Goal: Information Seeking & Learning: Learn about a topic

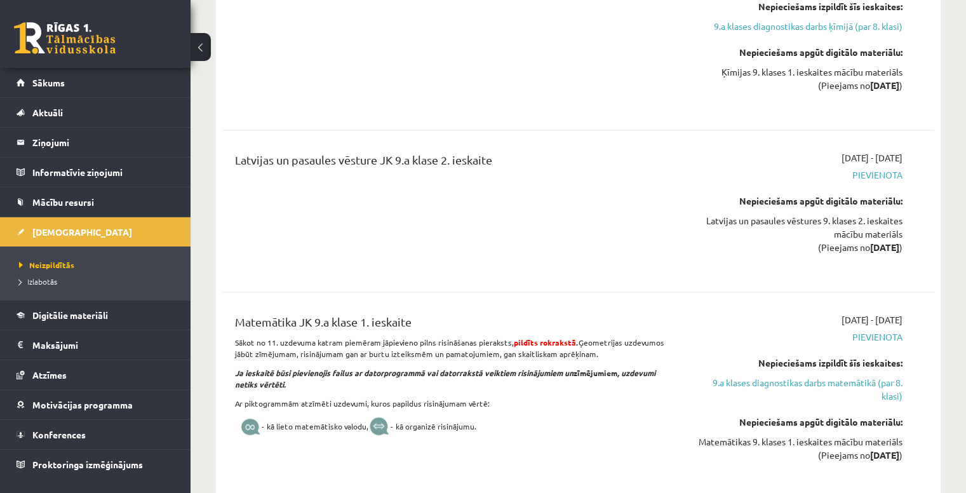
scroll to position [2574, 0]
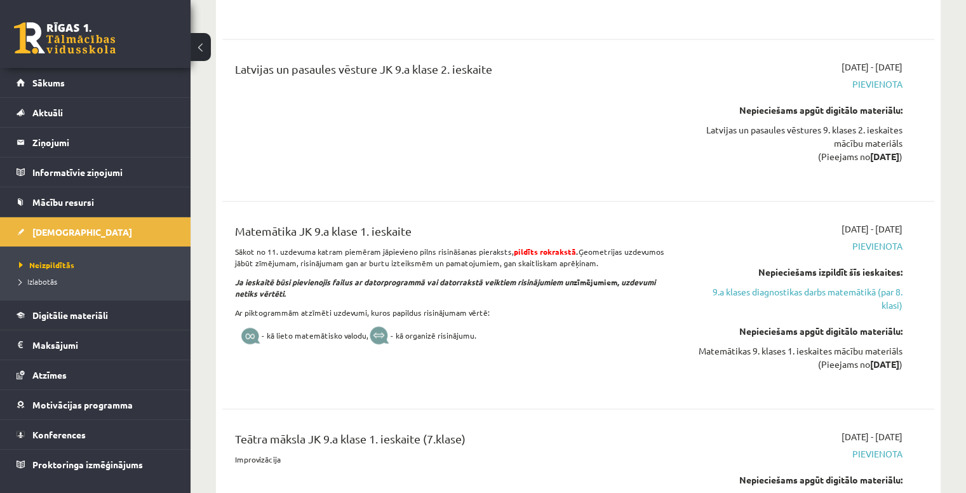
drag, startPoint x: 848, startPoint y: 371, endPoint x: 916, endPoint y: 373, distance: 67.3
click at [921, 378] on div "Matemātika JK 9.a klase 1. ieskaite Sākot no 11. uzdevuma katram piemēram jāpie…" at bounding box center [578, 306] width 712 height 192
drag, startPoint x: 670, startPoint y: 352, endPoint x: 930, endPoint y: 367, distance: 259.5
click at [930, 367] on div "Matemātika JK 9.a klase 1. ieskaite Sākot no 11. uzdevuma katram piemēram jāpie…" at bounding box center [578, 306] width 712 height 192
drag, startPoint x: 907, startPoint y: 374, endPoint x: 685, endPoint y: 361, distance: 222.0
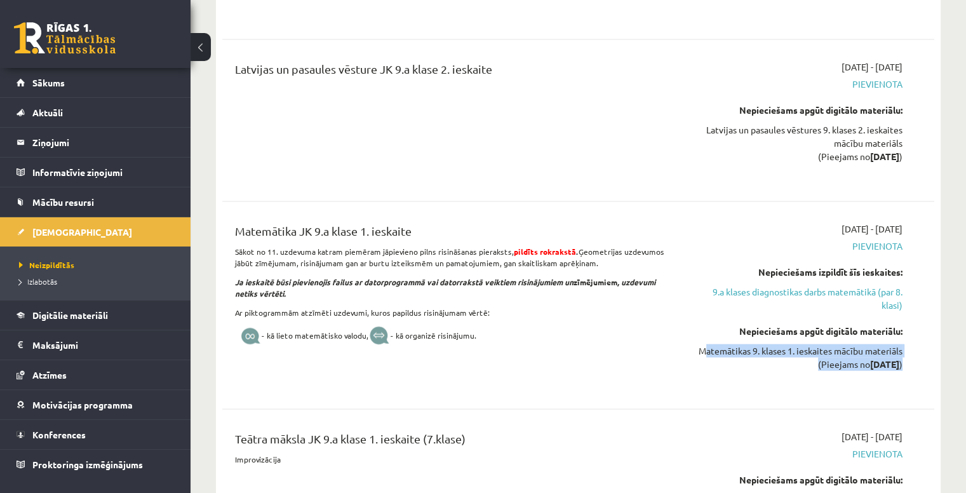
click at [685, 361] on div "2025-10-16 - 2025-10-31 Pievienota Nepieciešams izpildīt šīs ieskaites: 9.a kla…" at bounding box center [797, 305] width 229 height 166
copy div "Matemātikas 9. klases 1. ieskaites mācību materiāls (Pieejams no 2025-10-16 )"
click at [747, 384] on div "2025-10-16 - 2025-10-31 Pievienota Nepieciešams izpildīt šīs ieskaites: 9.a kla…" at bounding box center [797, 305] width 229 height 166
drag, startPoint x: 222, startPoint y: 262, endPoint x: 485, endPoint y: 350, distance: 277.1
click at [485, 350] on div "Matemātika JK 9.a klase 1. ieskaite Sākot no 11. uzdevuma katram piemēram jāpie…" at bounding box center [578, 306] width 712 height 192
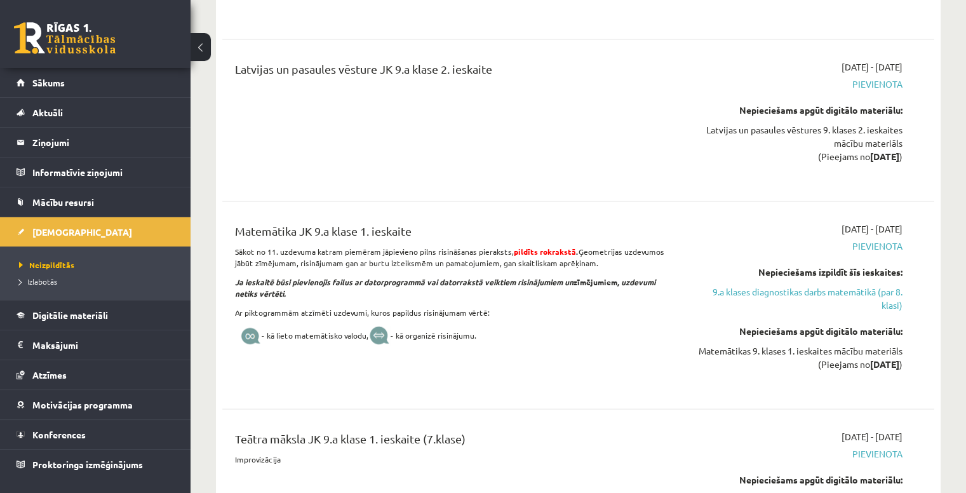
copy div "Sākot no 11. uzdevuma katram piemēram jāpievieno pilns risināšanas pieraksts, p…"
click at [938, 312] on div "2025-10-31 9.a klases diagnostikas darbs ķīmijā (par 8. klasi) 2025-10-16 - 202…" at bounding box center [578, 123] width 724 height 2231
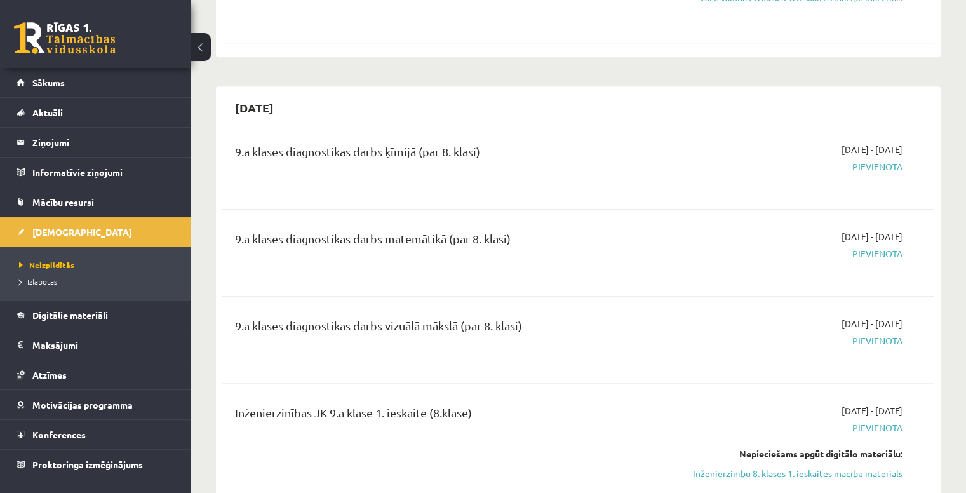
scroll to position [1516, 0]
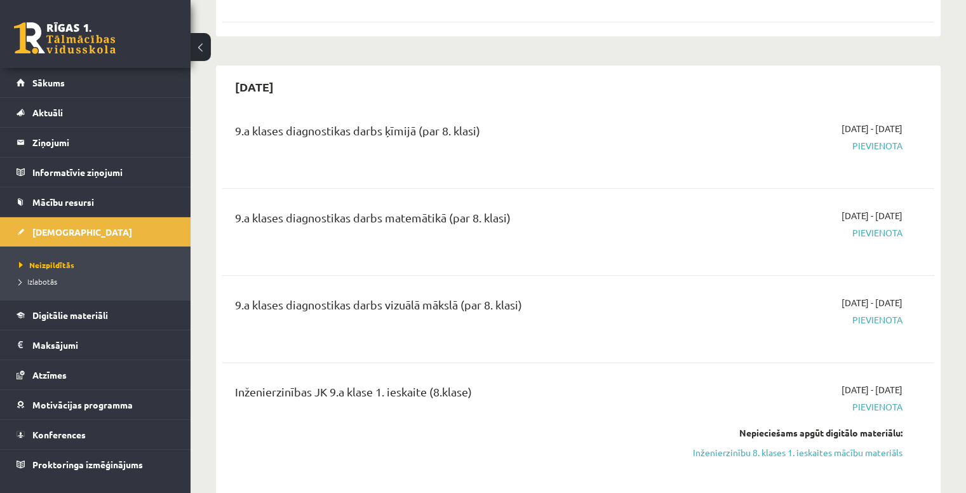
drag, startPoint x: 799, startPoint y: 221, endPoint x: 919, endPoint y: 227, distance: 120.1
click at [919, 227] on div "9.a klases diagnostikas darbs matemātikā (par 8. klasi) 2025-10-16 - 2025-10-31…" at bounding box center [578, 232] width 686 height 46
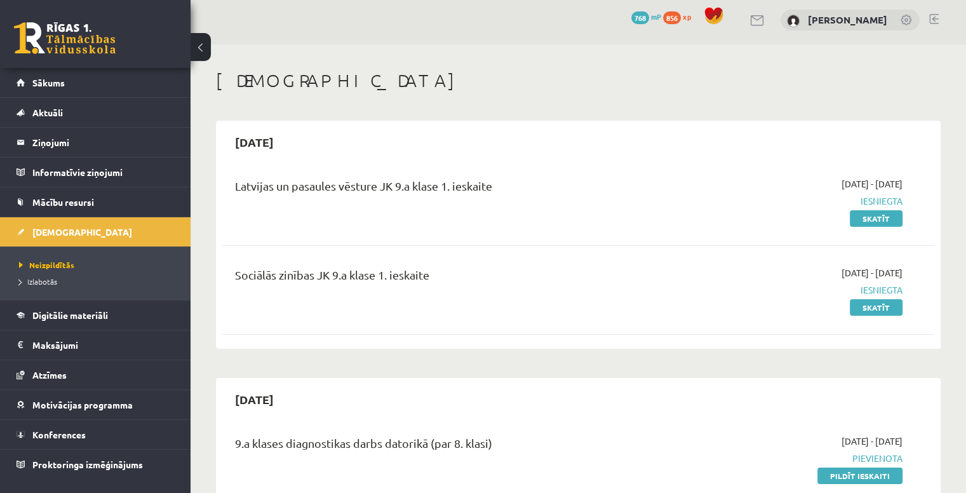
scroll to position [0, 0]
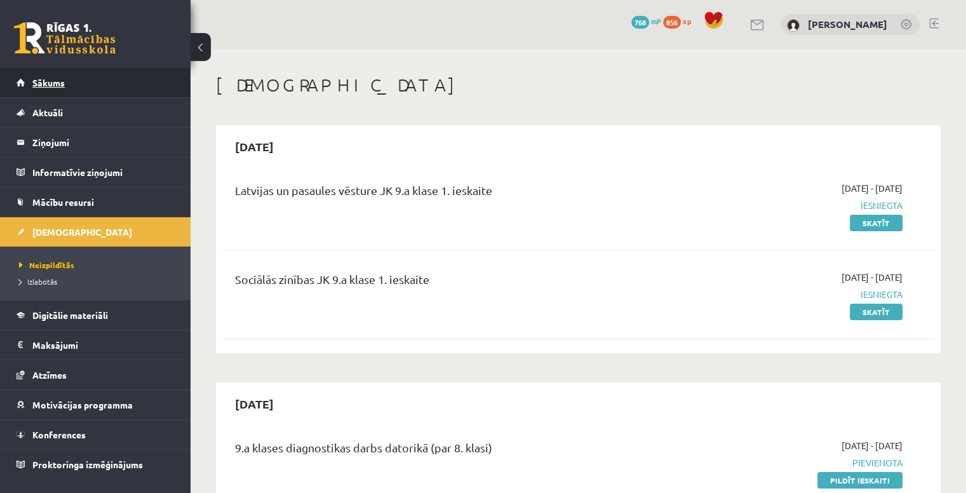
click at [77, 93] on link "Sākums" at bounding box center [96, 82] width 158 height 29
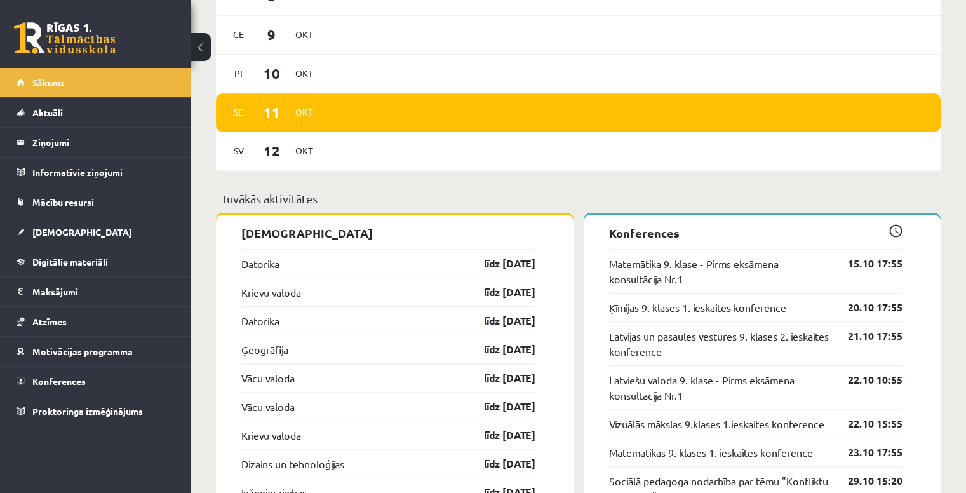
scroll to position [1143, 0]
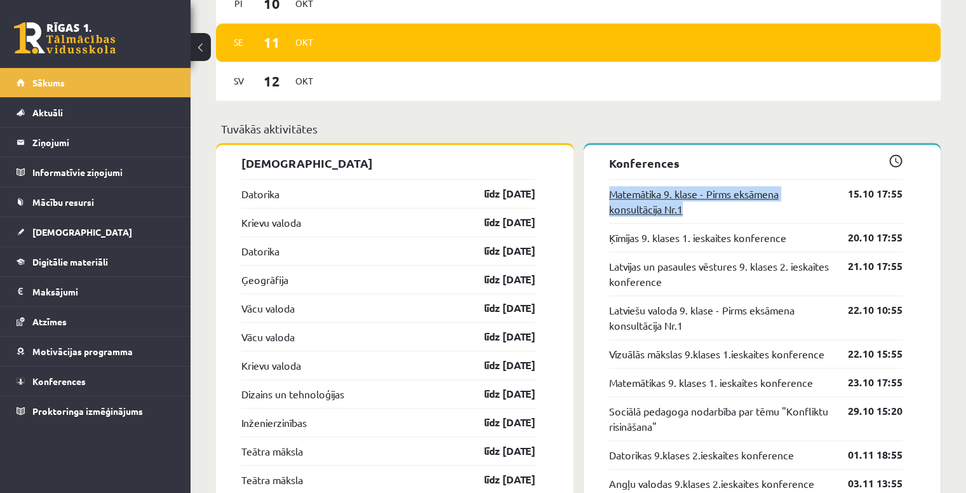
drag, startPoint x: 596, startPoint y: 178, endPoint x: 752, endPoint y: 206, distance: 158.6
click at [729, 143] on div "Tuvākās aktivitātes" at bounding box center [578, 132] width 724 height 25
drag, startPoint x: 580, startPoint y: 168, endPoint x: 723, endPoint y: 220, distance: 152.3
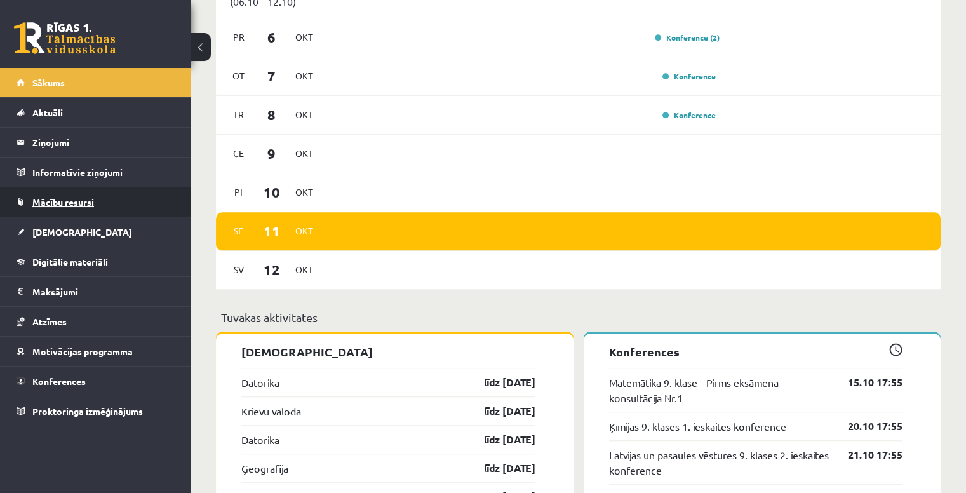
scroll to position [952, 0]
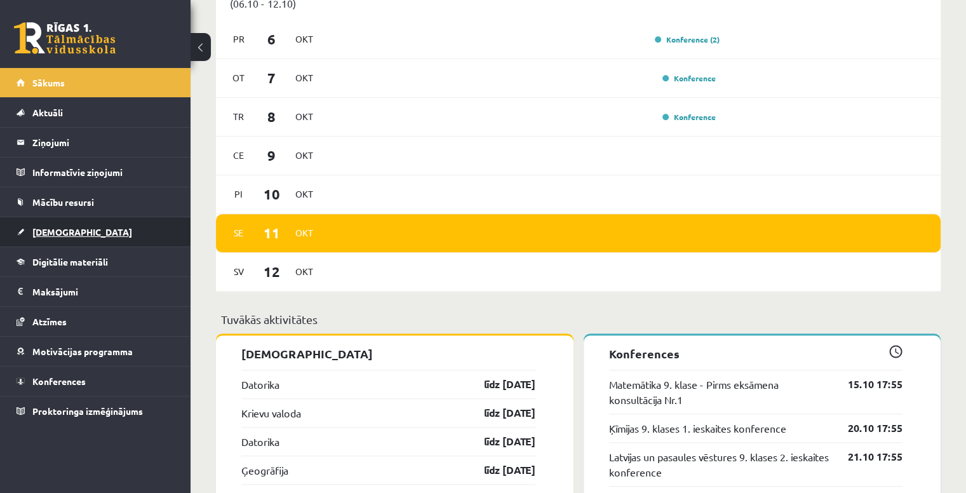
click at [56, 228] on span "[DEMOGRAPHIC_DATA]" at bounding box center [82, 231] width 100 height 11
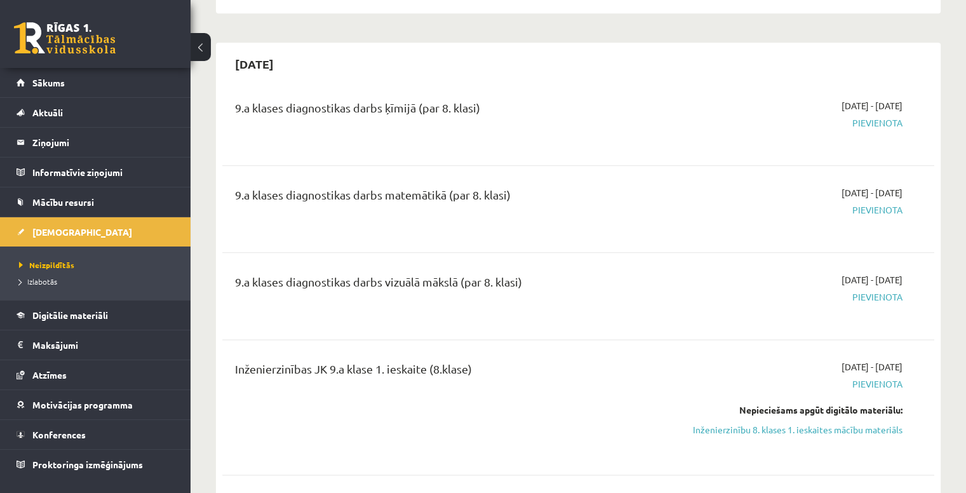
scroll to position [1608, 0]
